Goal: Information Seeking & Learning: Learn about a topic

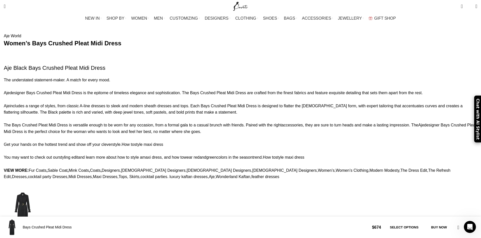
scroll to position [429, 0]
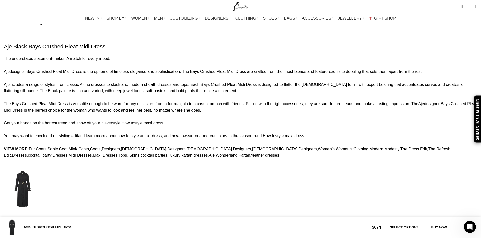
click at [78, 134] on link "styling edit" at bounding box center [68, 136] width 19 height 4
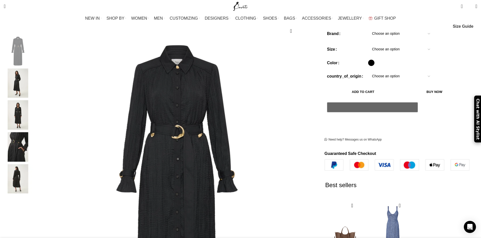
scroll to position [0, 106]
